Goal: Task Accomplishment & Management: Use online tool/utility

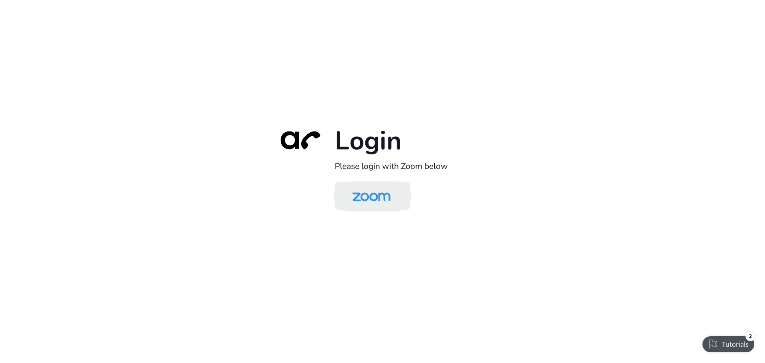
click at [380, 197] on img at bounding box center [371, 197] width 55 height 26
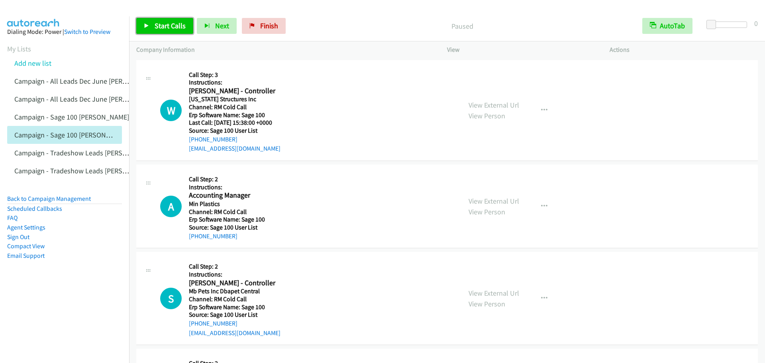
click at [173, 20] on link "Start Calls" at bounding box center [164, 26] width 57 height 16
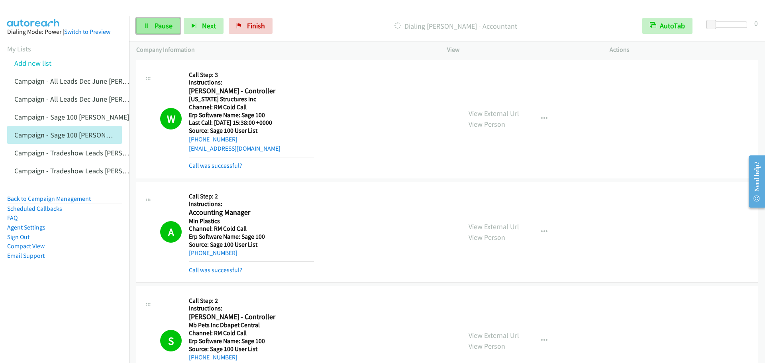
click at [163, 28] on span "Pause" at bounding box center [164, 25] width 18 height 9
